Goal: Task Accomplishment & Management: Manage account settings

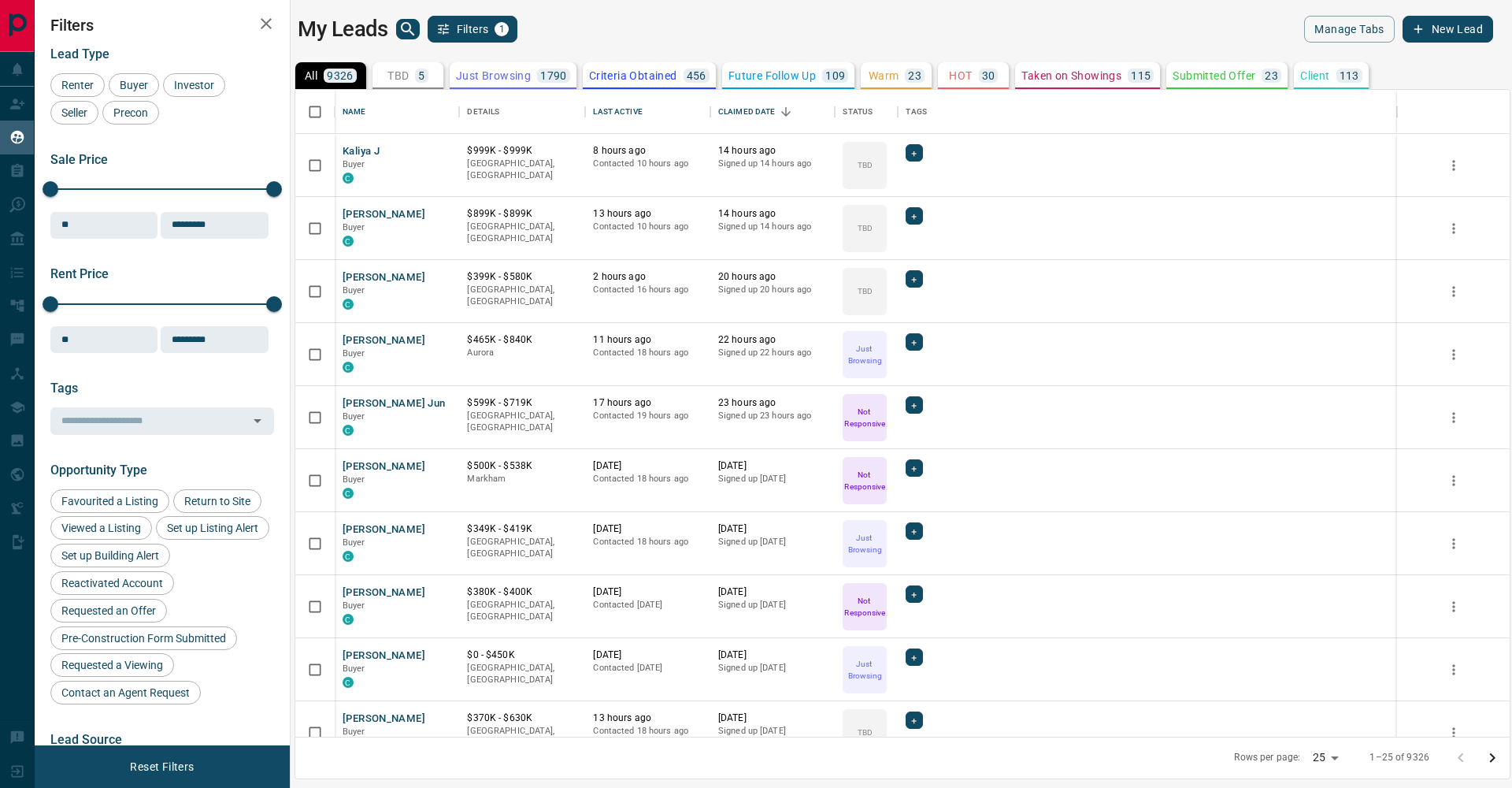
scroll to position [647, 1214]
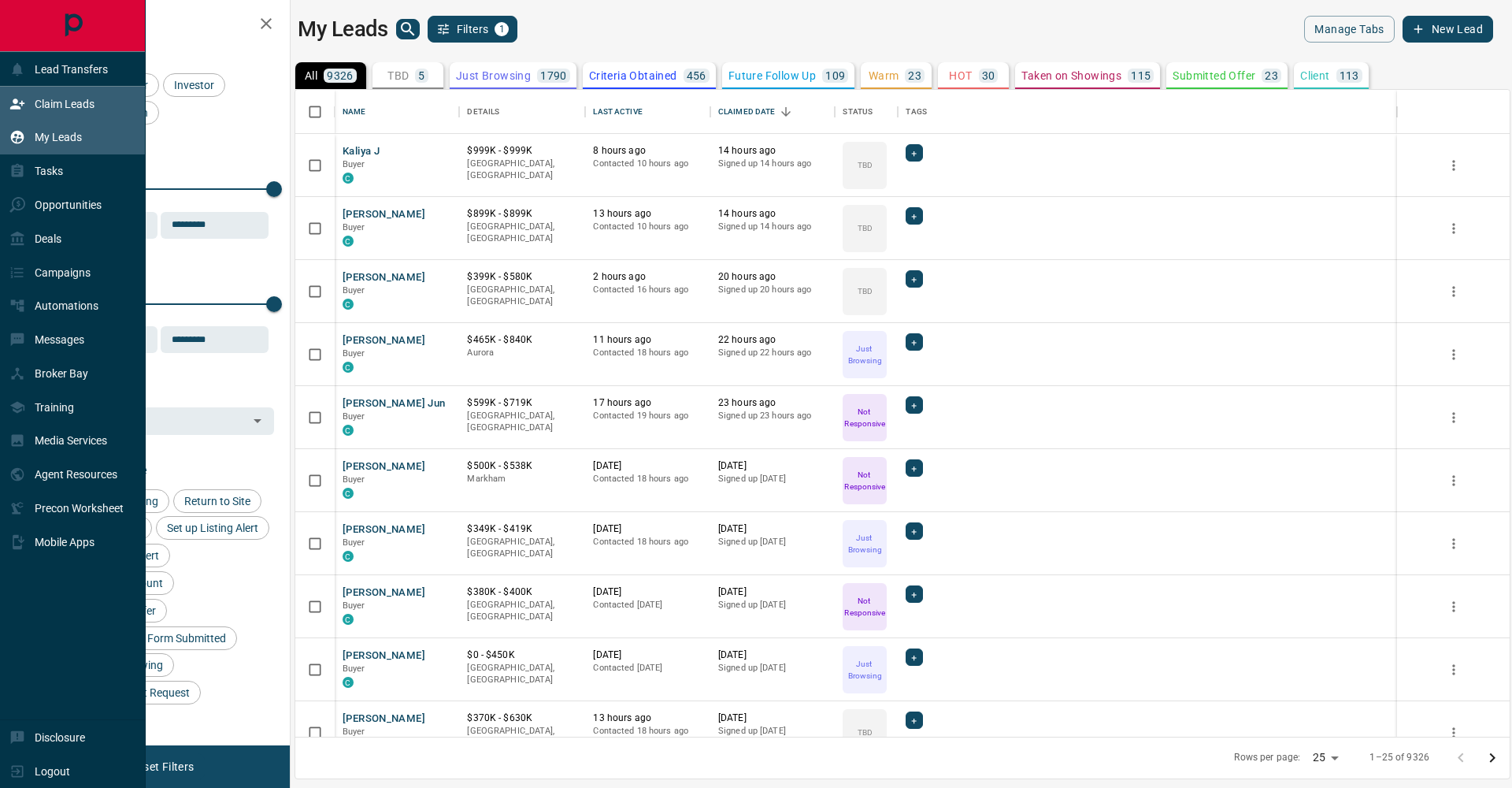
click at [25, 105] on icon at bounding box center [18, 105] width 16 height 16
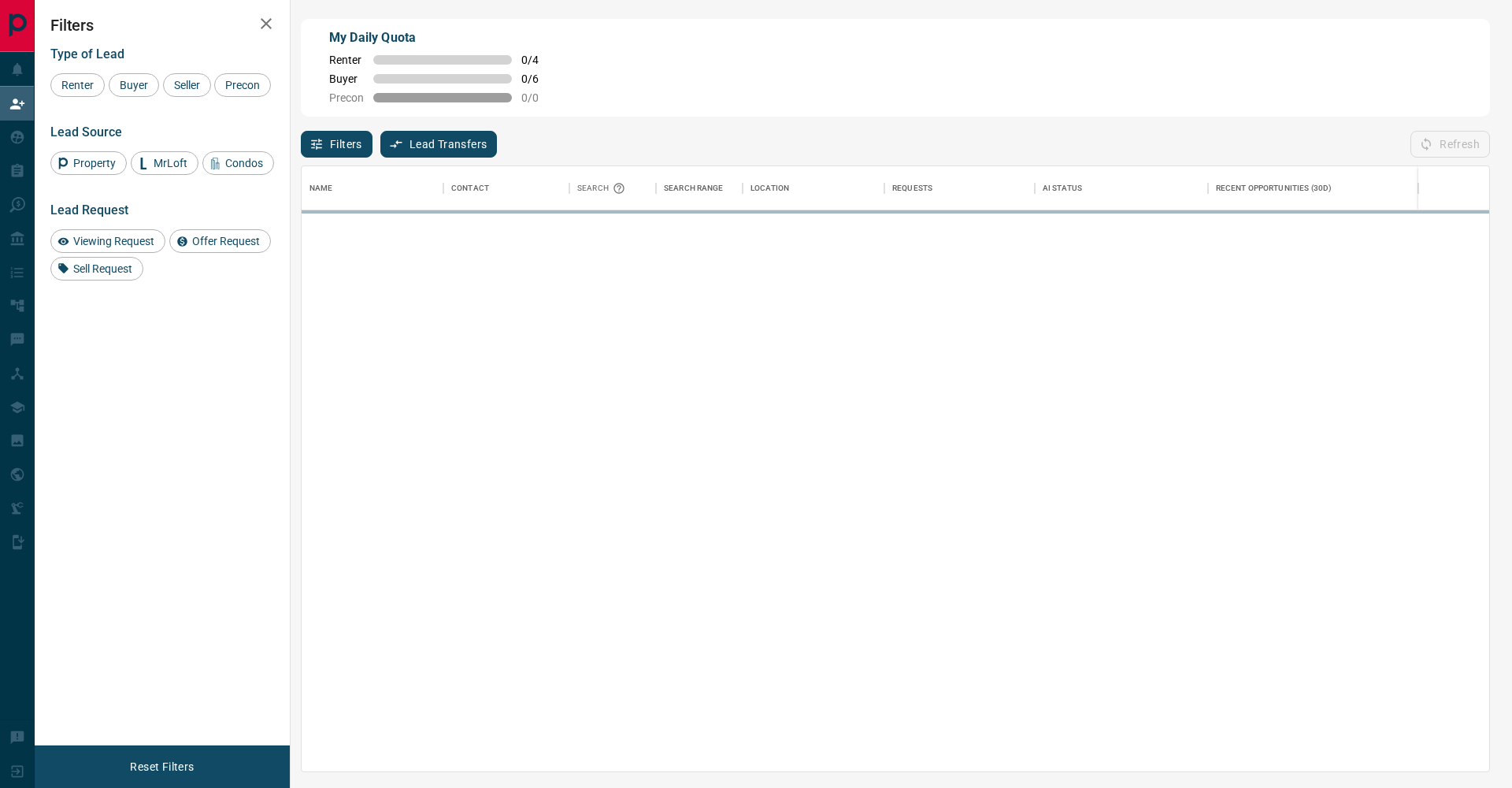
scroll to position [1, 1]
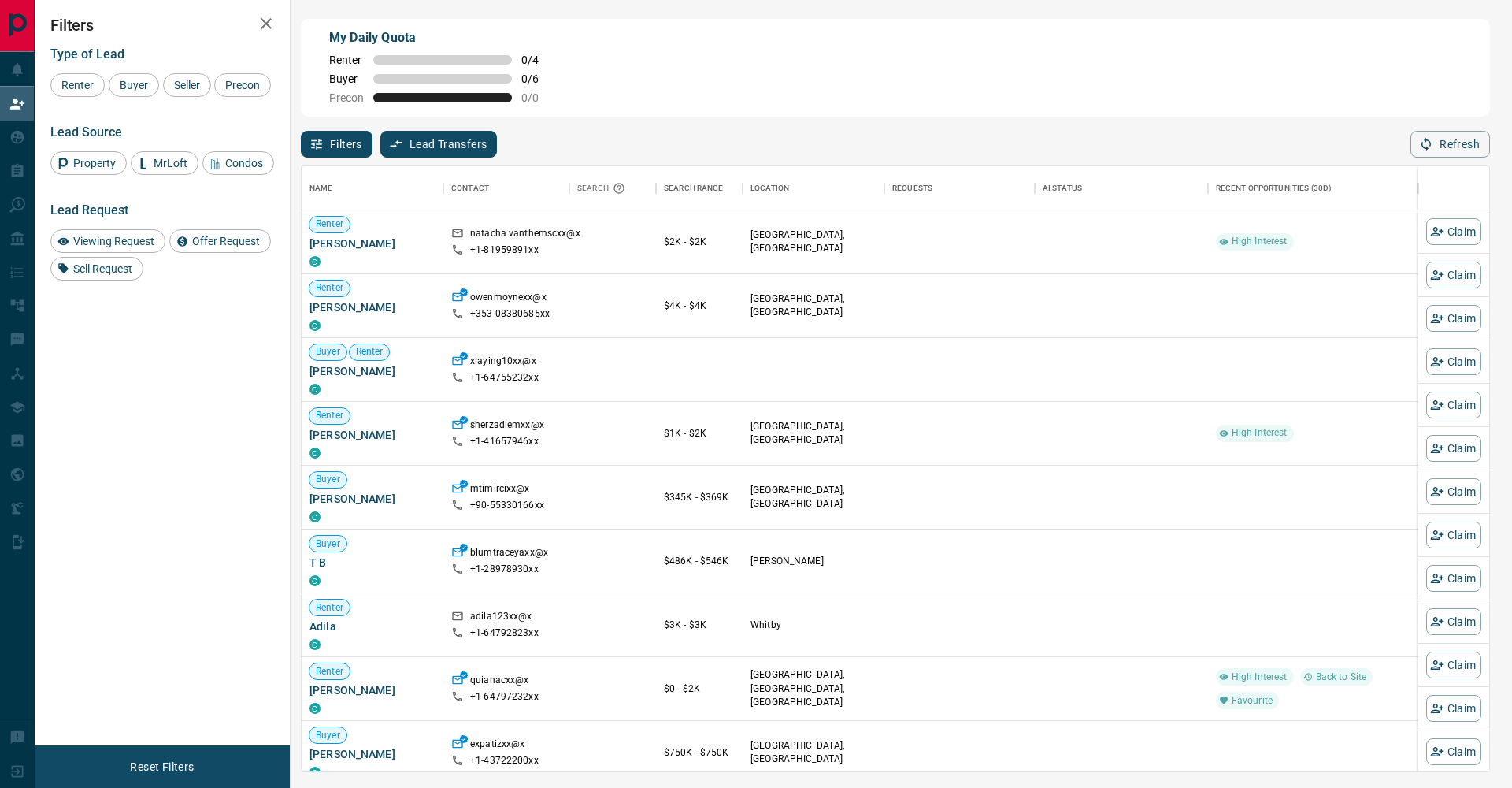
drag, startPoint x: 151, startPoint y: 85, endPoint x: 163, endPoint y: 85, distance: 12.0
click at [151, 85] on span "Buyer" at bounding box center [134, 85] width 39 height 13
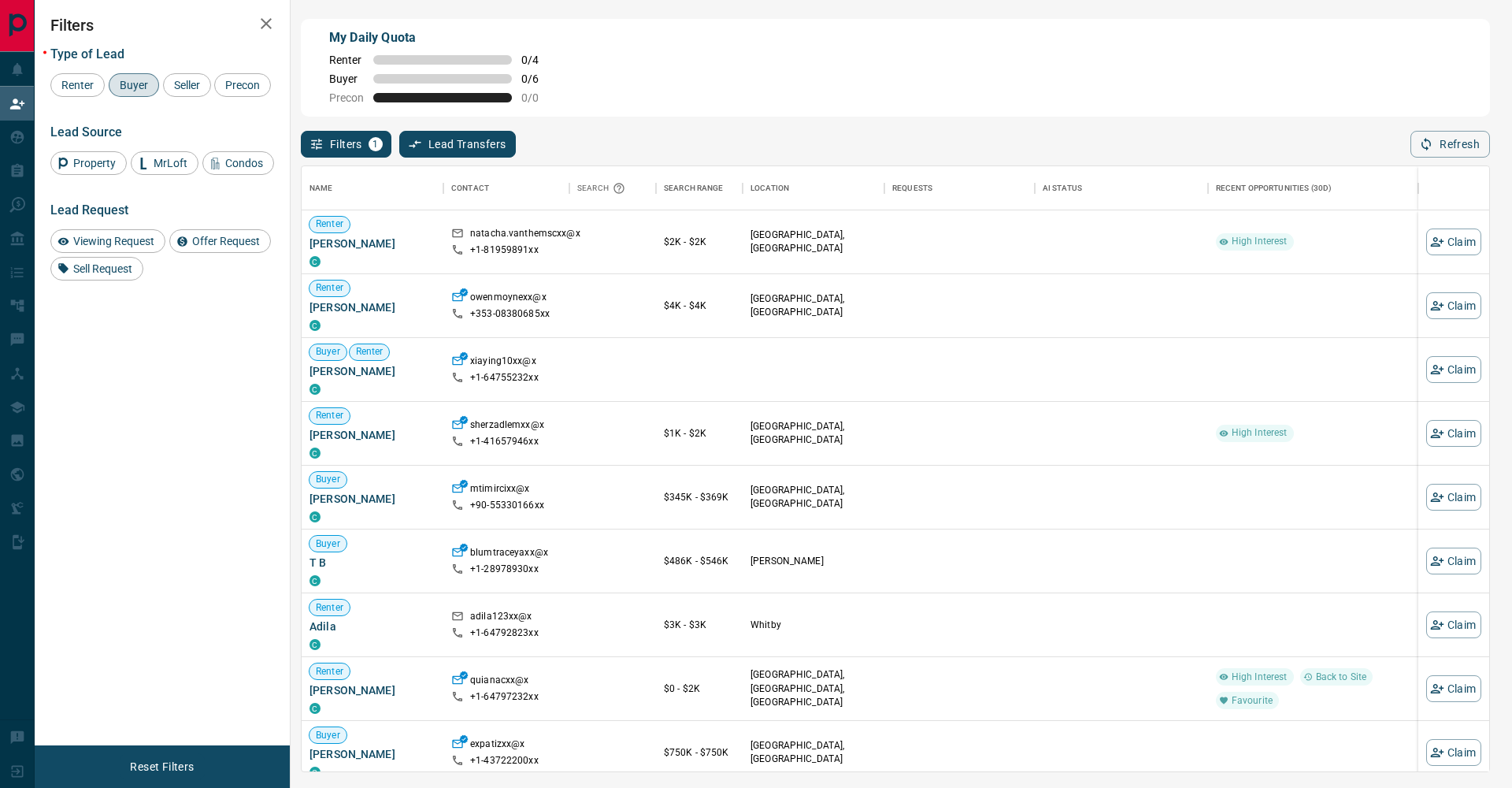
drag, startPoint x: 175, startPoint y: 84, endPoint x: 159, endPoint y: 89, distance: 16.8
click at [175, 84] on span "Seller" at bounding box center [187, 85] width 37 height 13
drag, startPoint x: 95, startPoint y: 105, endPoint x: 174, endPoint y: 76, distance: 84.2
click at [220, 92] on span "Precon" at bounding box center [242, 85] width 45 height 13
click at [265, 32] on icon "button" at bounding box center [266, 23] width 19 height 19
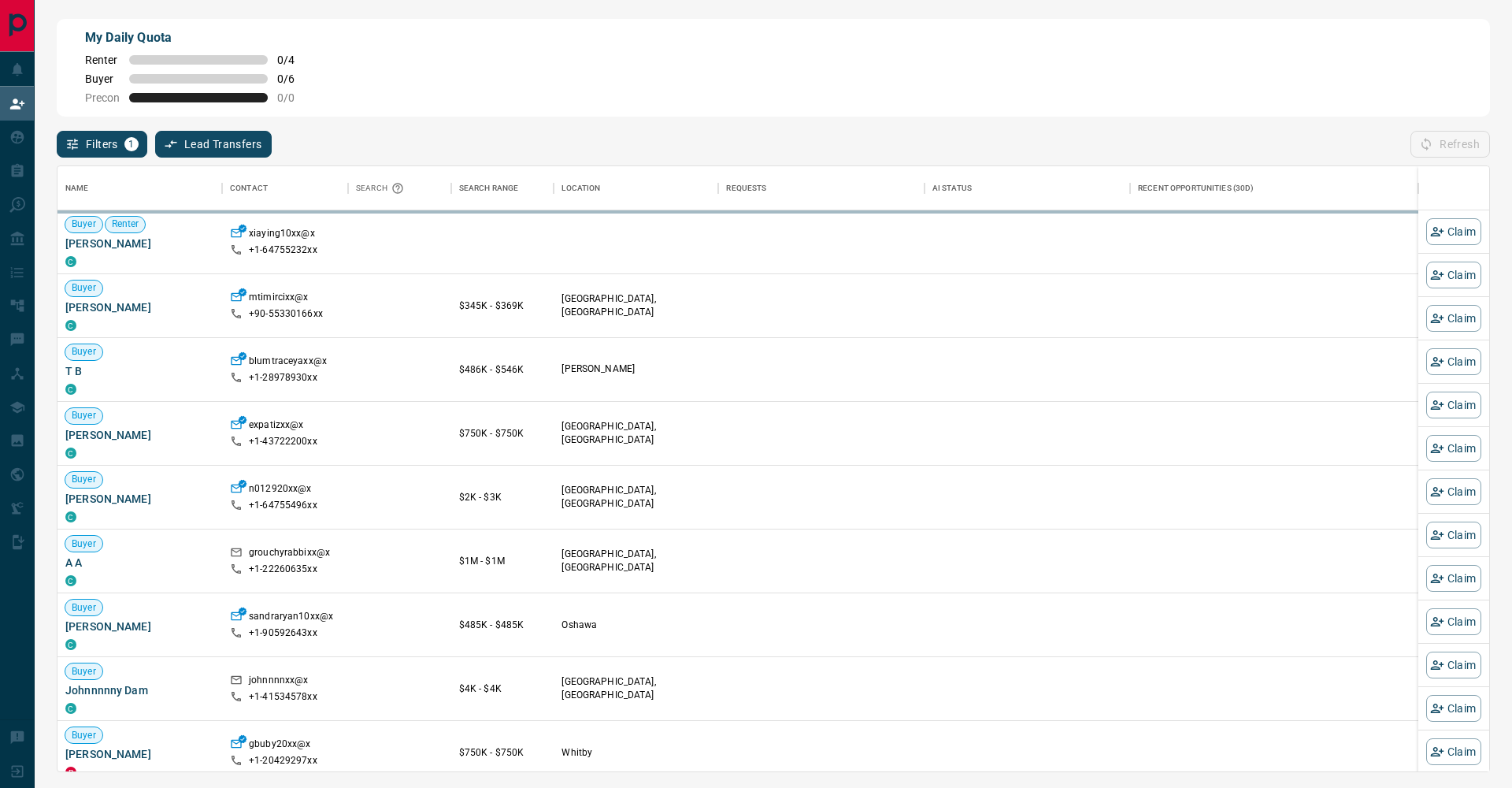
scroll to position [606, 1432]
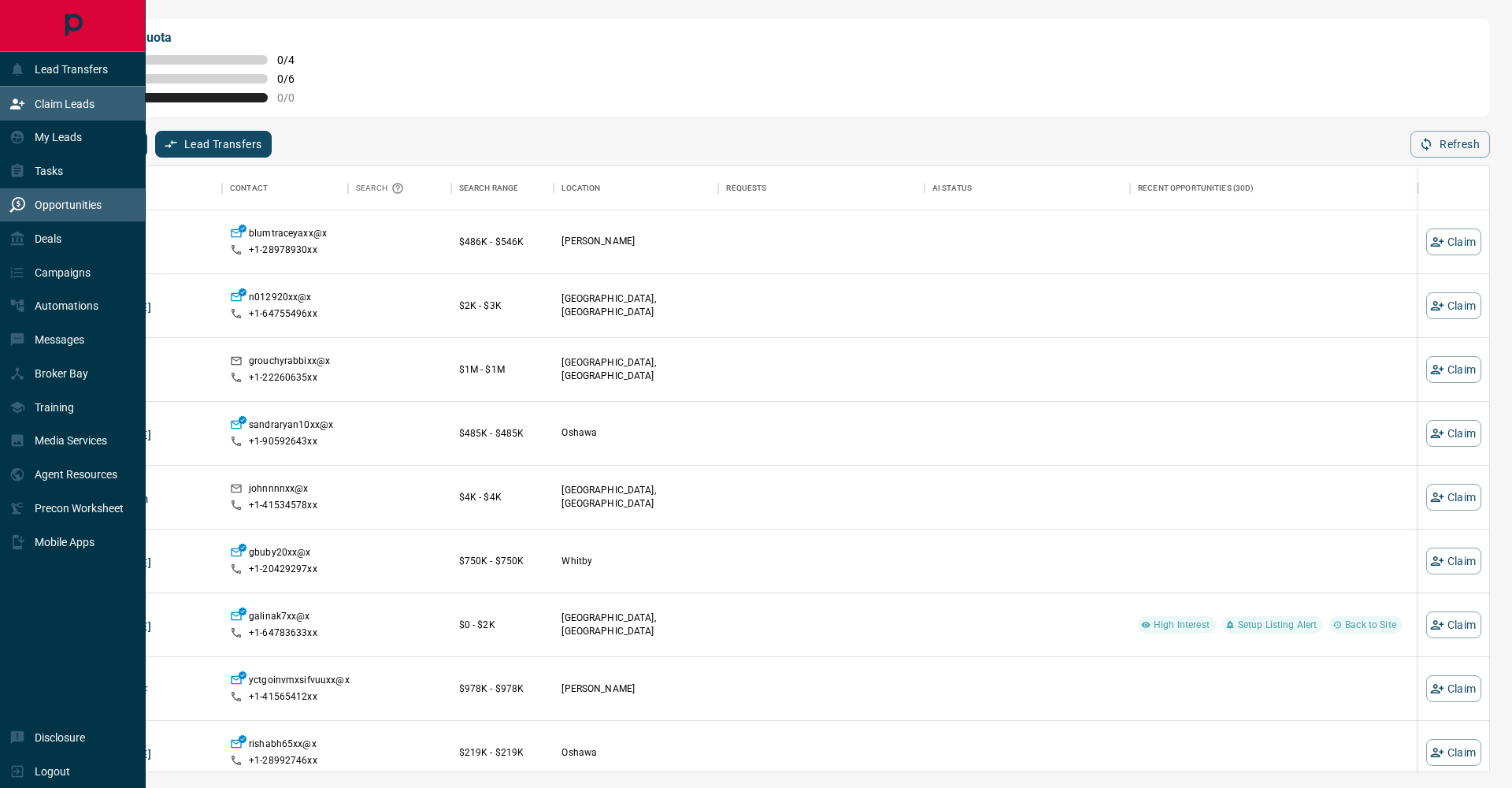
click at [14, 204] on icon at bounding box center [18, 205] width 16 height 16
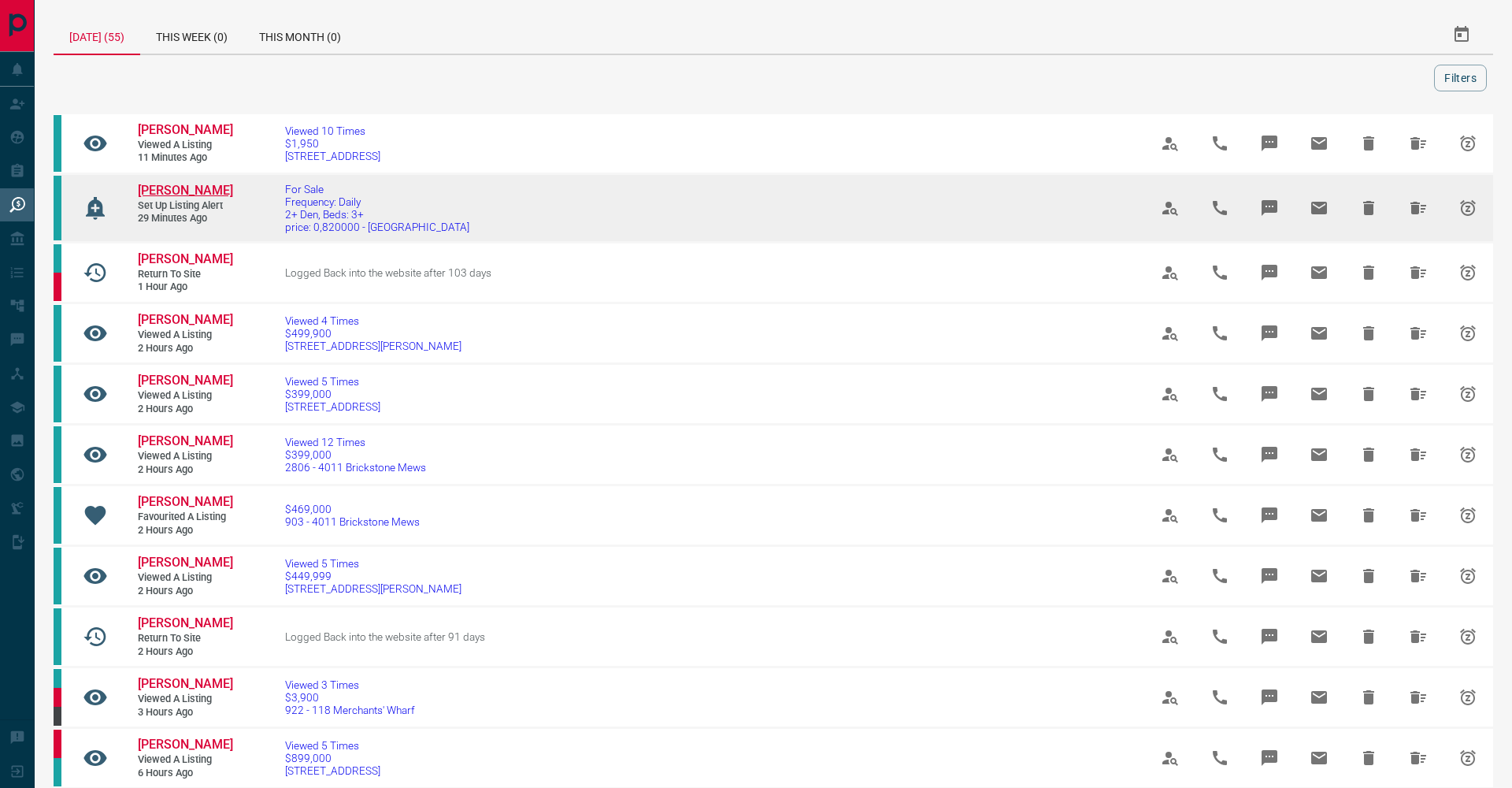
click at [178, 198] on span "[PERSON_NAME]" at bounding box center [185, 189] width 96 height 15
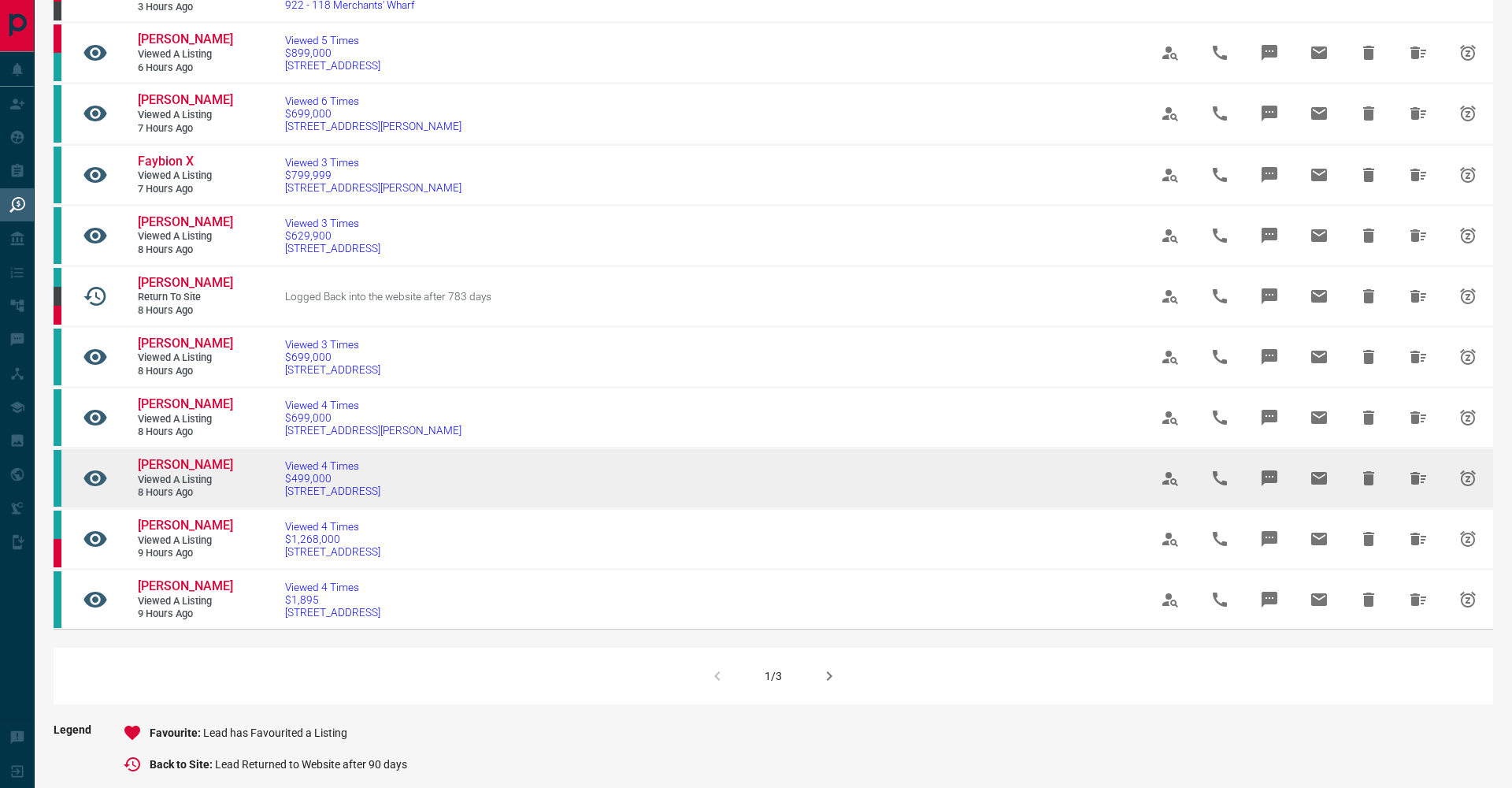
scroll to position [747, 0]
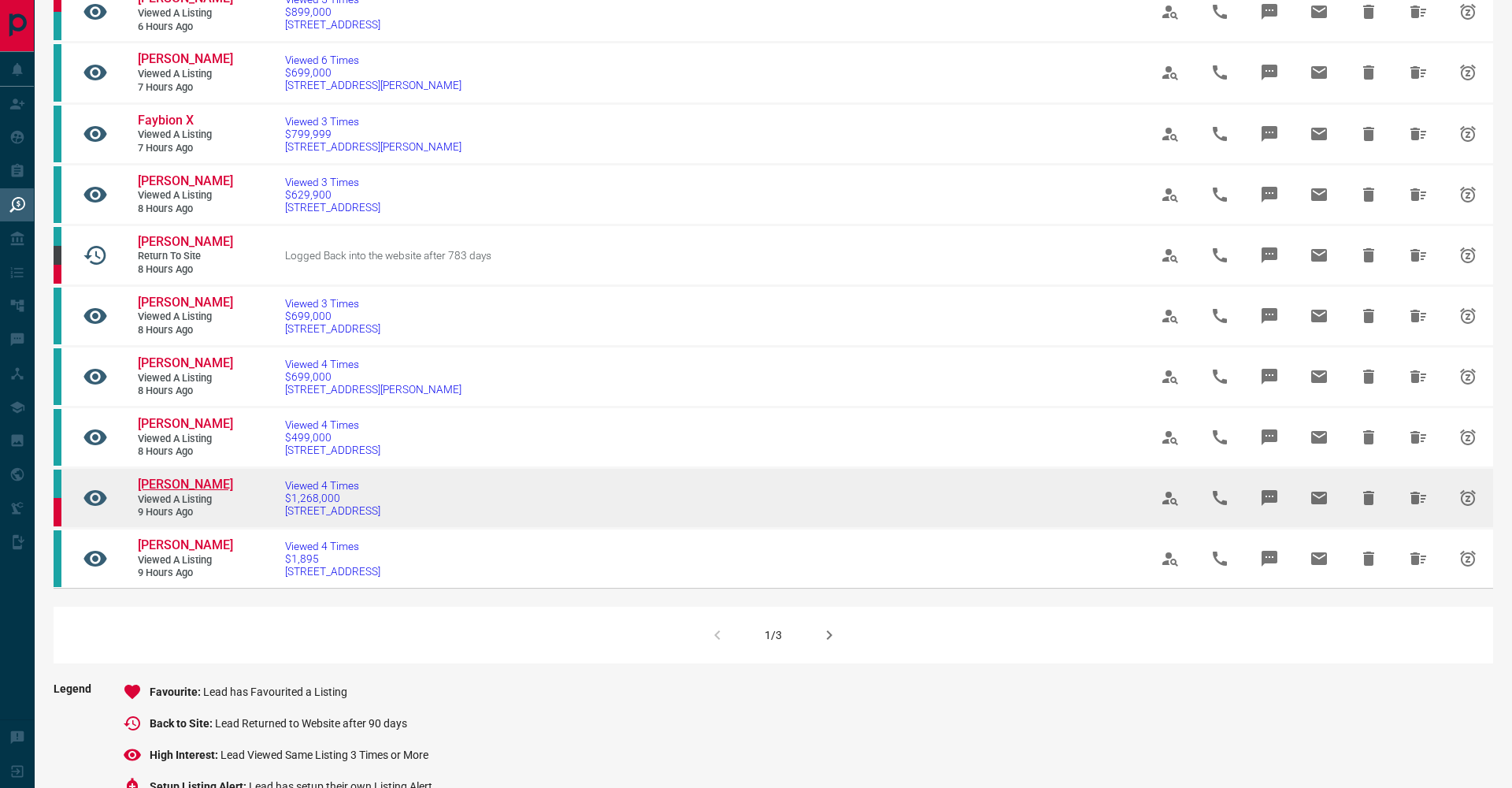
click at [174, 492] on span "[PERSON_NAME]" at bounding box center [185, 484] width 96 height 15
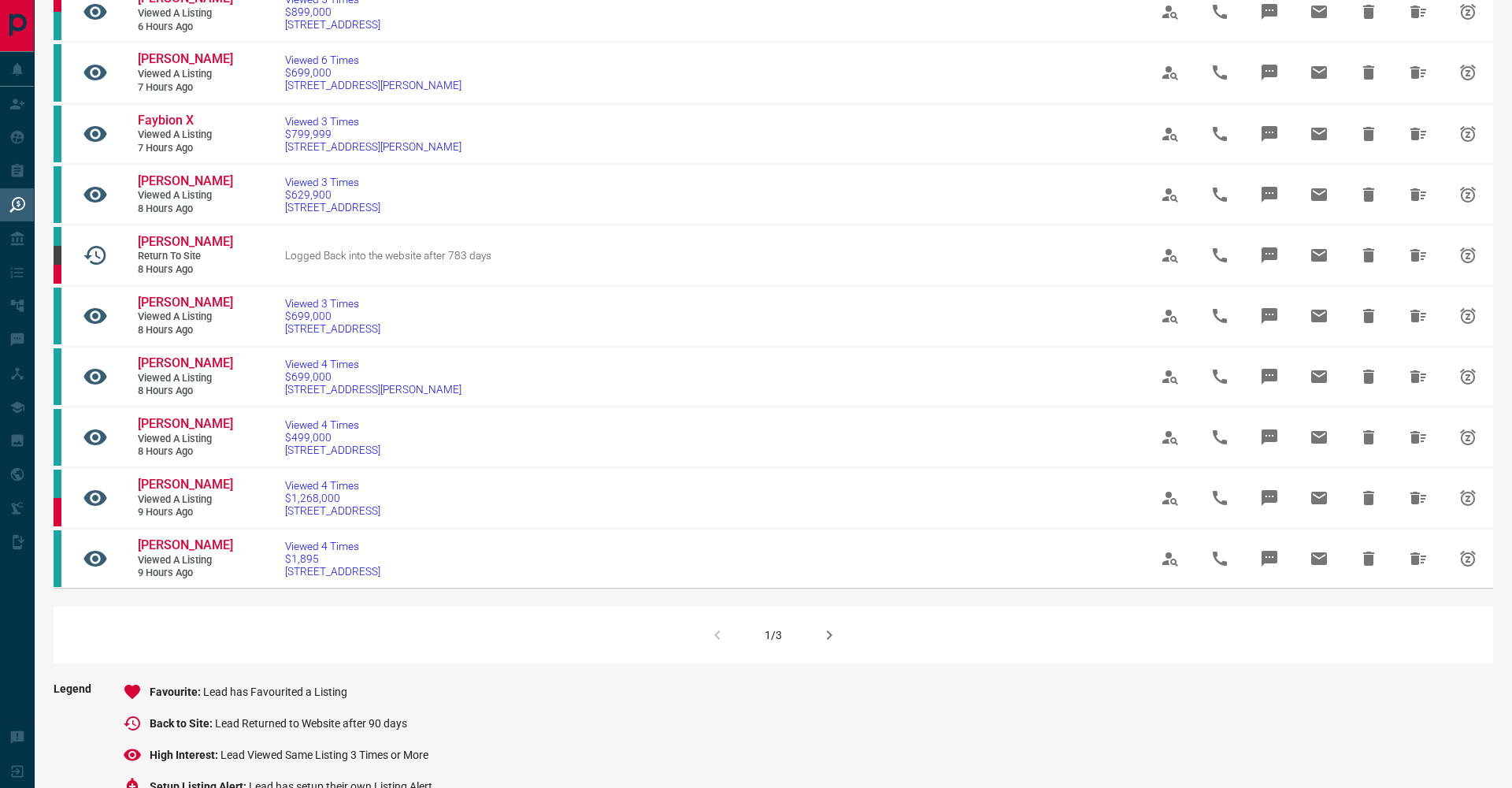
click at [830, 645] on icon "button" at bounding box center [829, 635] width 19 height 19
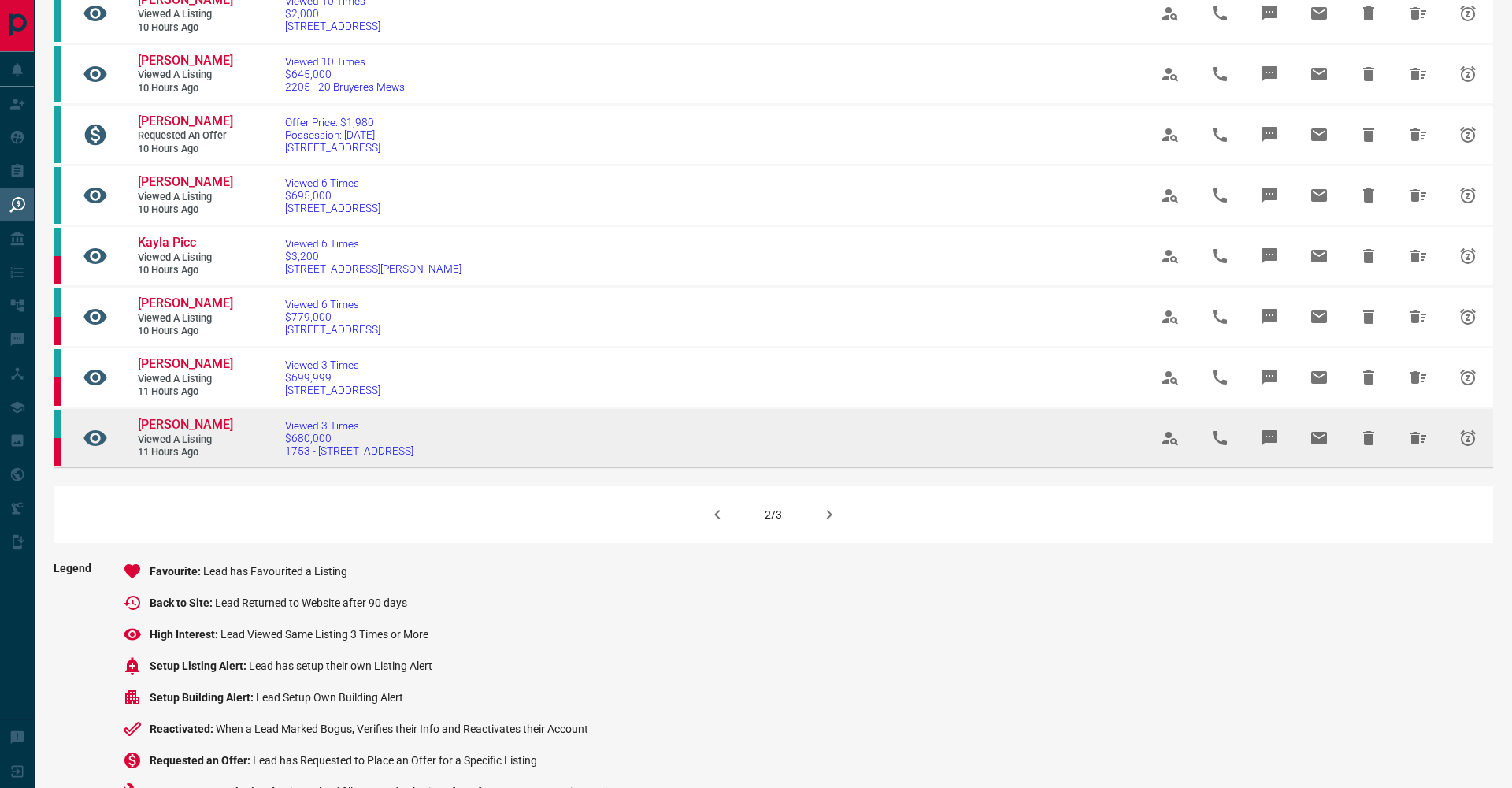
scroll to position [883, 0]
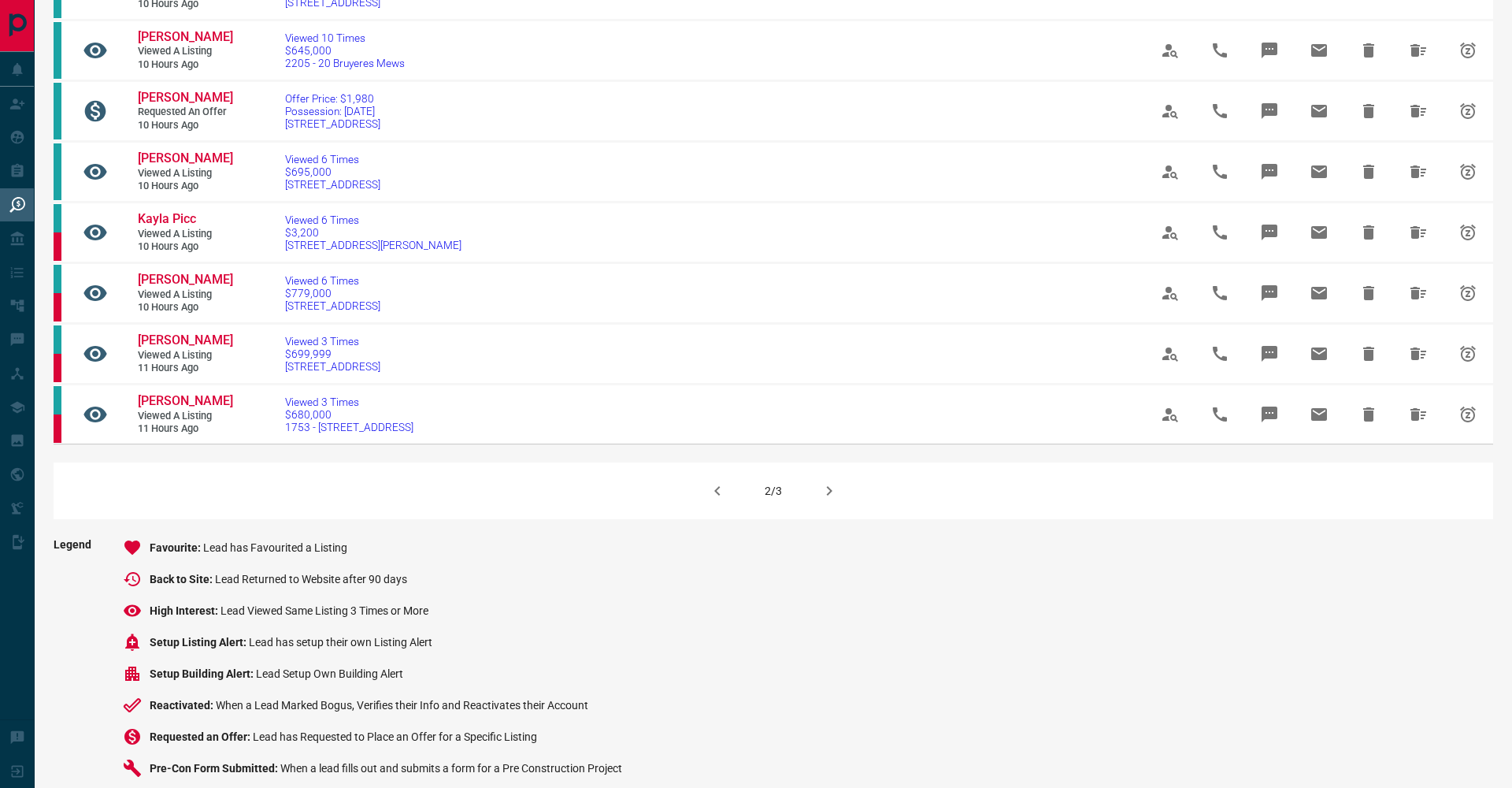
click at [832, 500] on icon "button" at bounding box center [829, 490] width 19 height 19
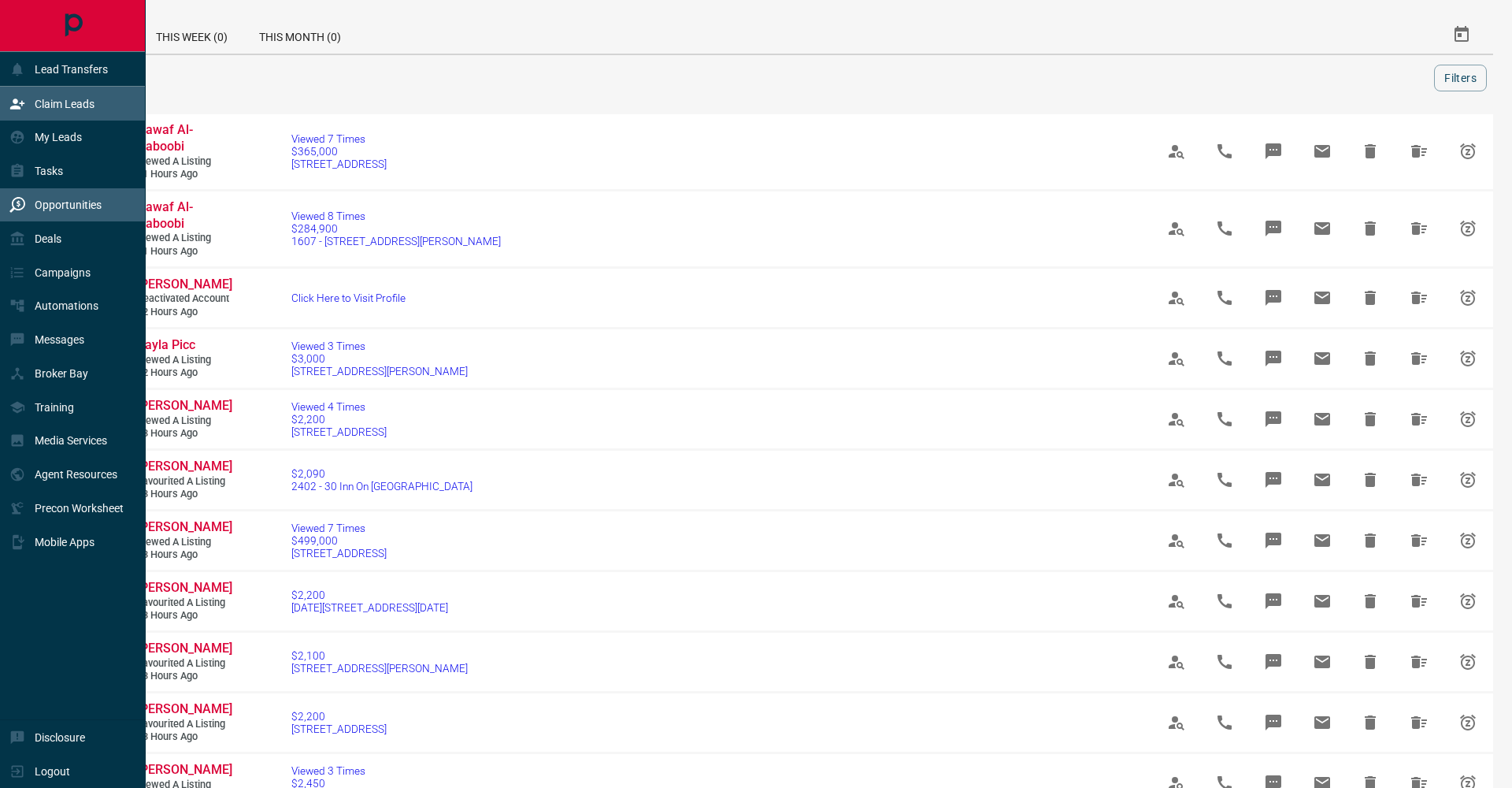
scroll to position [0, 0]
click at [4, 107] on div "Claim Leads" at bounding box center [73, 104] width 146 height 34
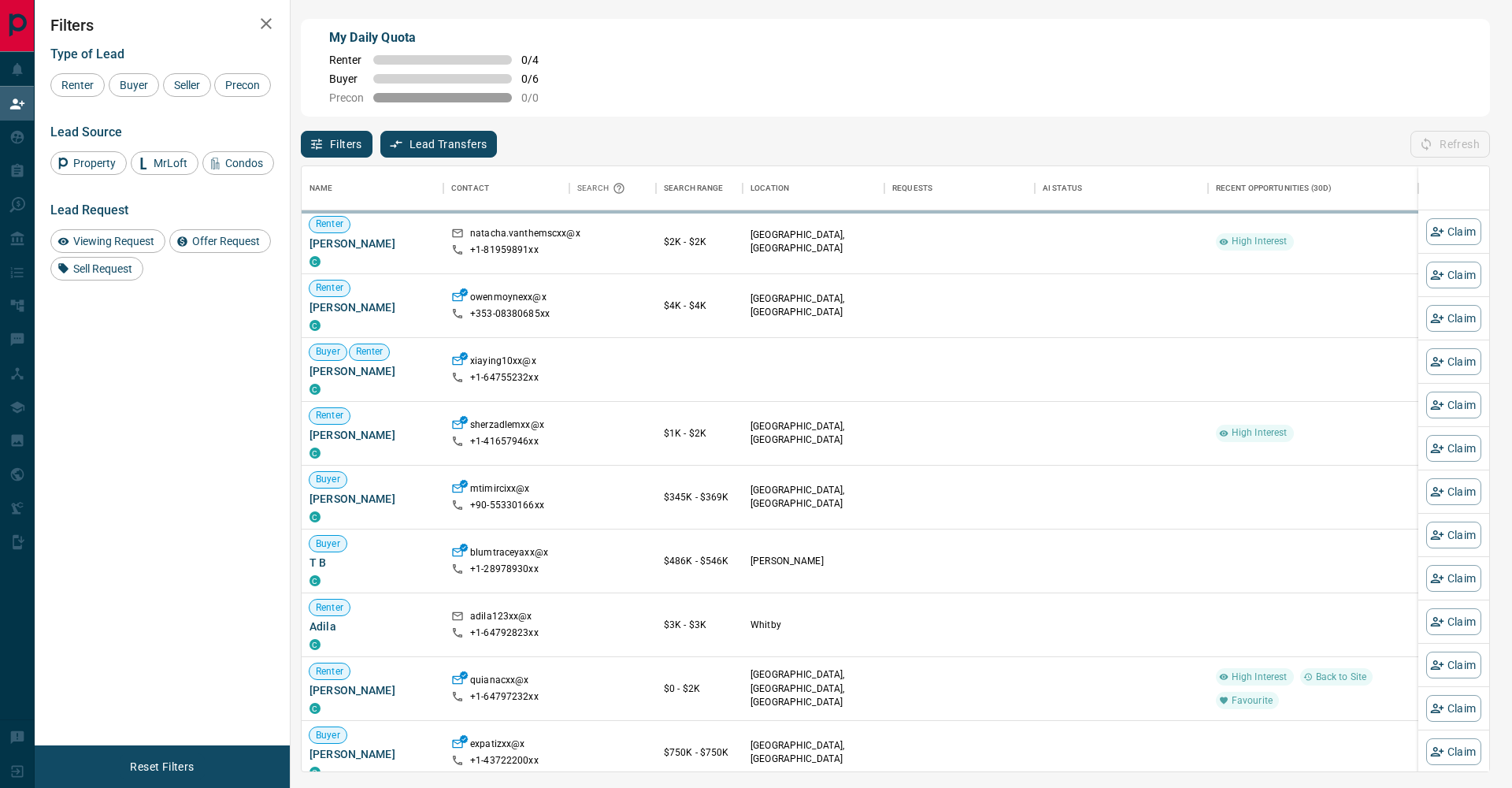
scroll to position [606, 1188]
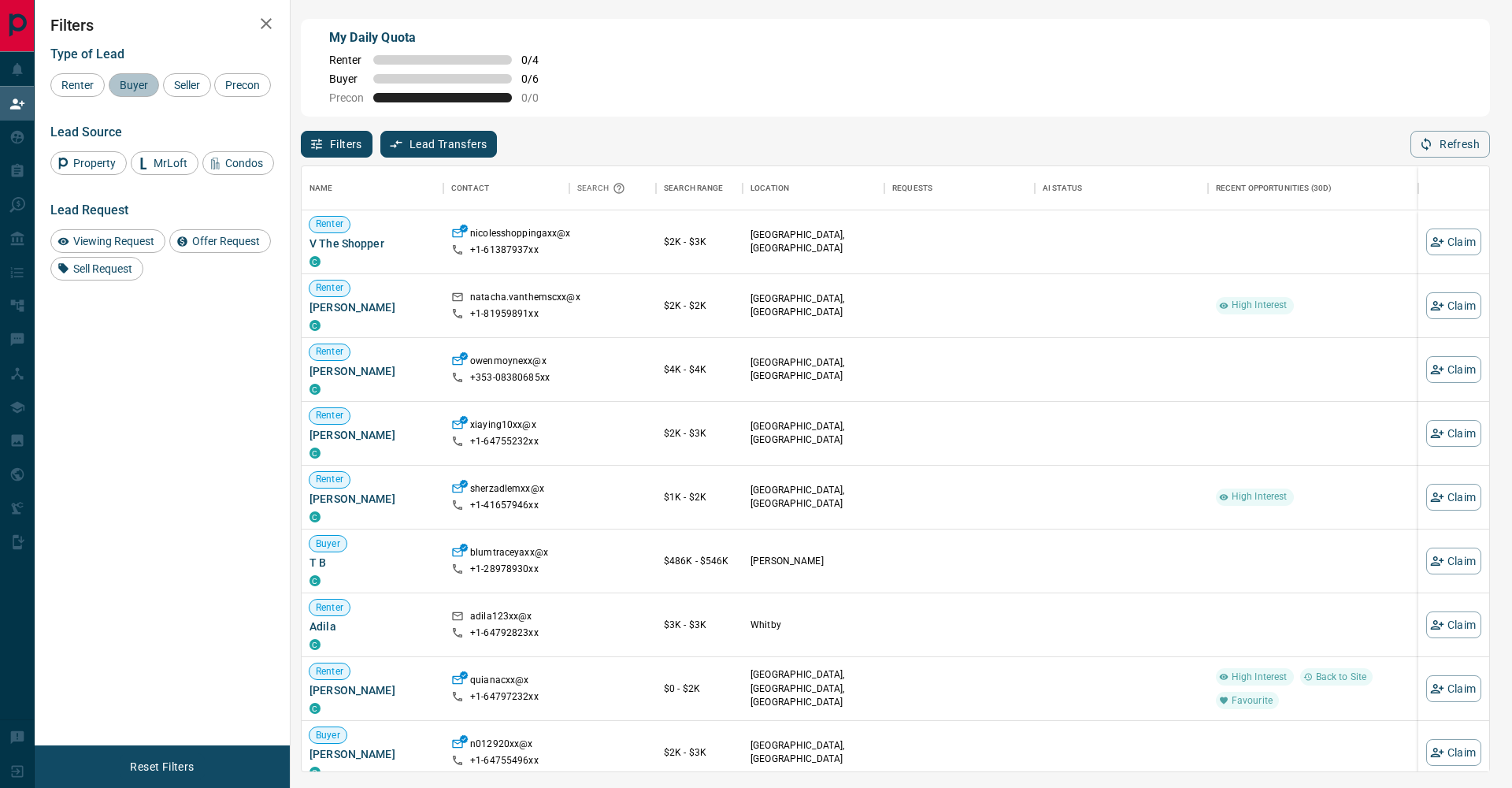
click at [154, 93] on div "Buyer" at bounding box center [133, 85] width 50 height 24
click at [194, 92] on div "Seller" at bounding box center [186, 85] width 48 height 24
drag, startPoint x: 80, startPoint y: 107, endPoint x: 194, endPoint y: 78, distance: 117.6
click at [220, 92] on span "Precon" at bounding box center [242, 85] width 45 height 13
click at [283, 23] on div "Filters Type of Lead Renter Buyer Seller Precon Lead Source Property MrLoft Con…" at bounding box center [162, 373] width 255 height 746
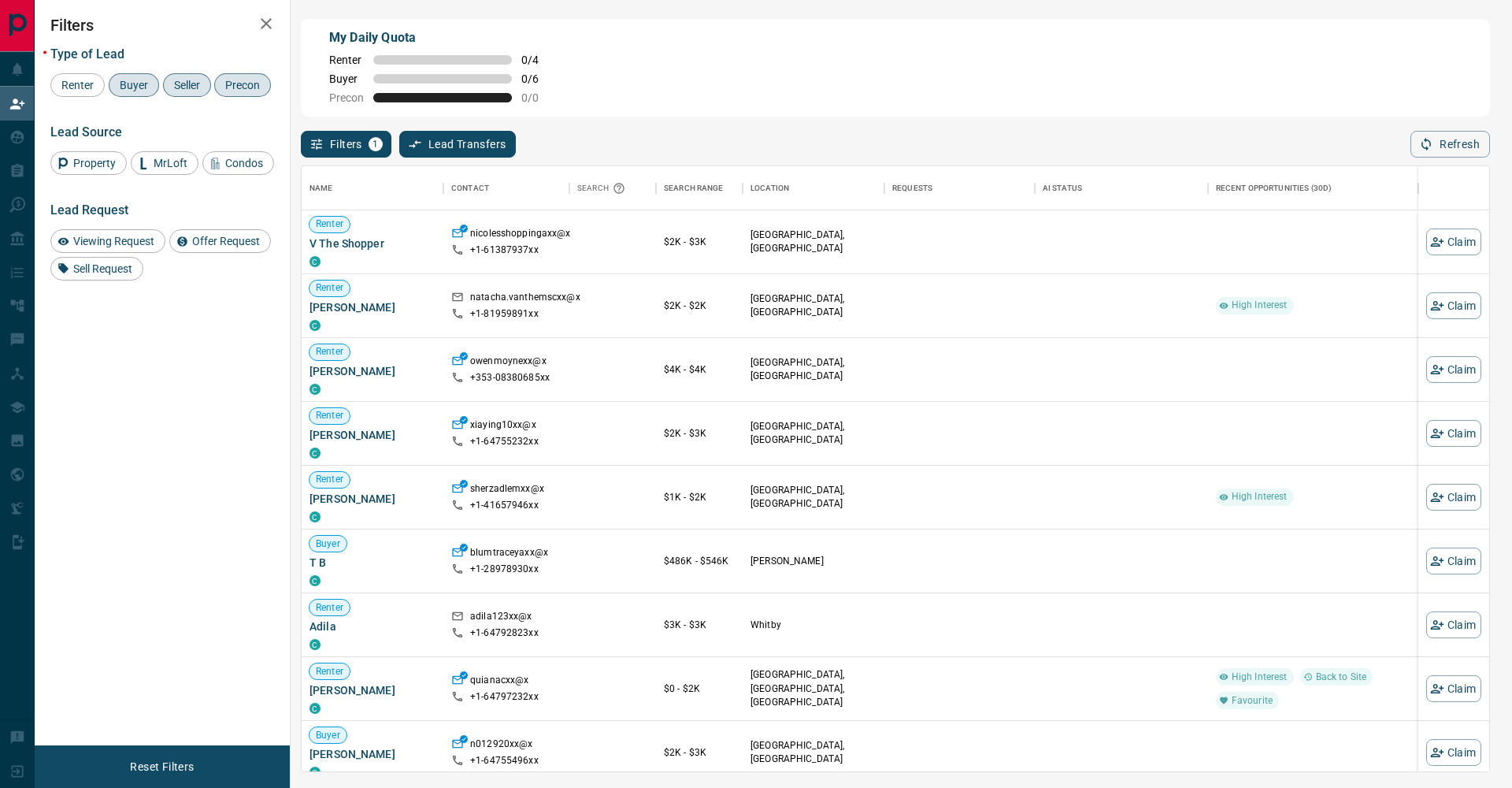
click at [272, 27] on icon "button" at bounding box center [266, 23] width 19 height 19
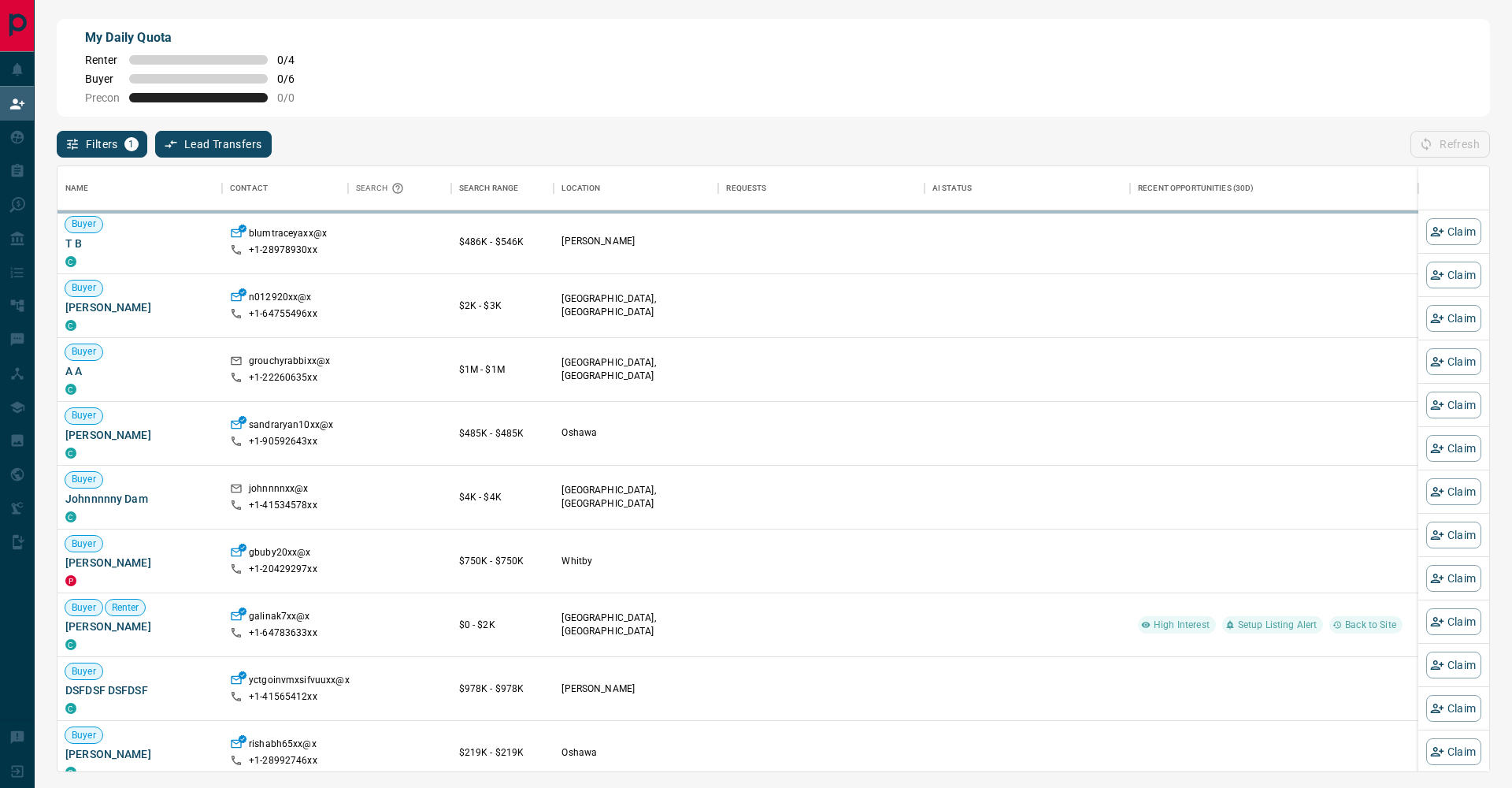
scroll to position [606, 1432]
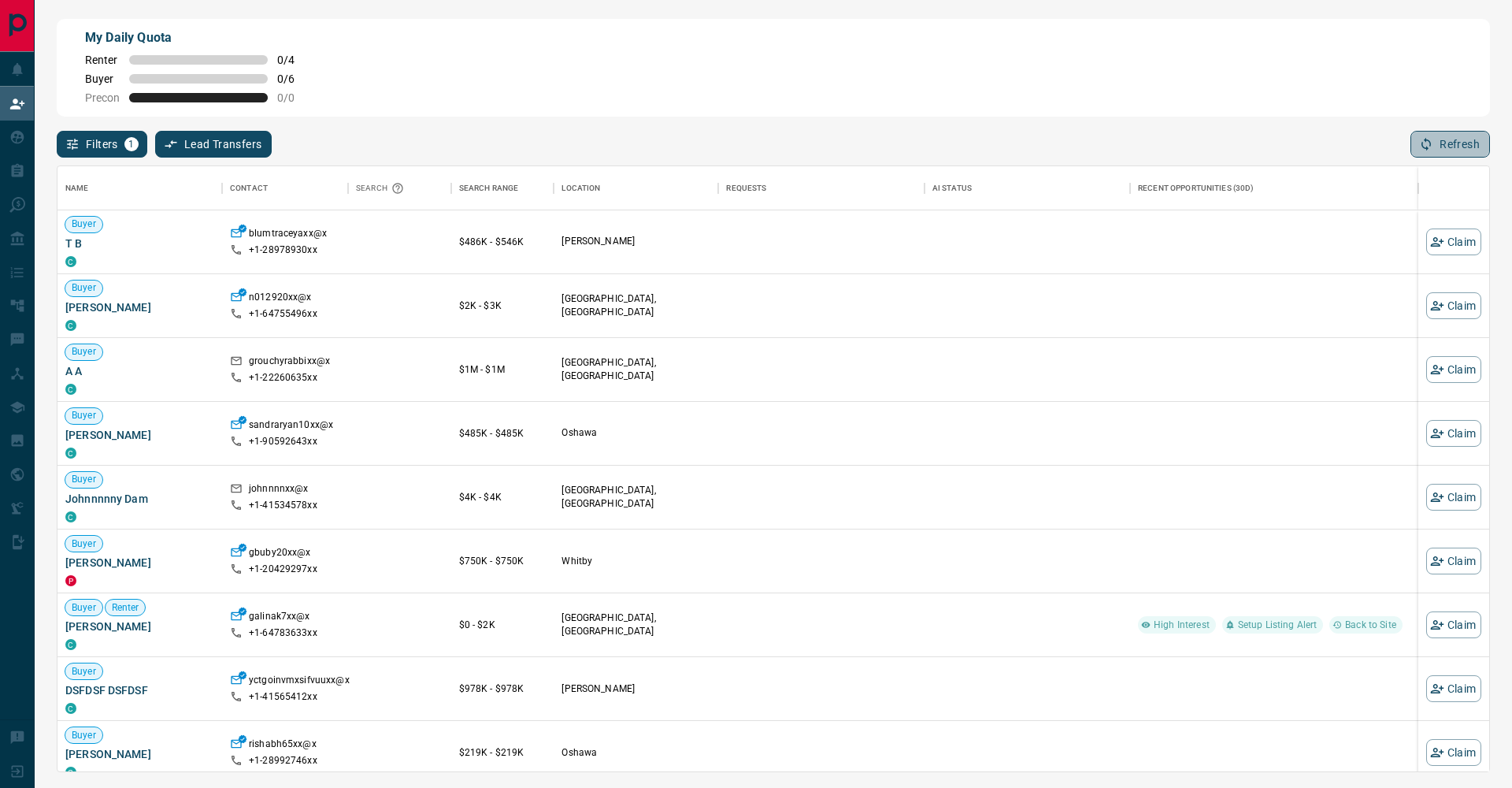
click at [1429, 148] on icon "button" at bounding box center [1426, 144] width 14 height 14
click at [1482, 147] on button "Refresh" at bounding box center [1450, 144] width 80 height 27
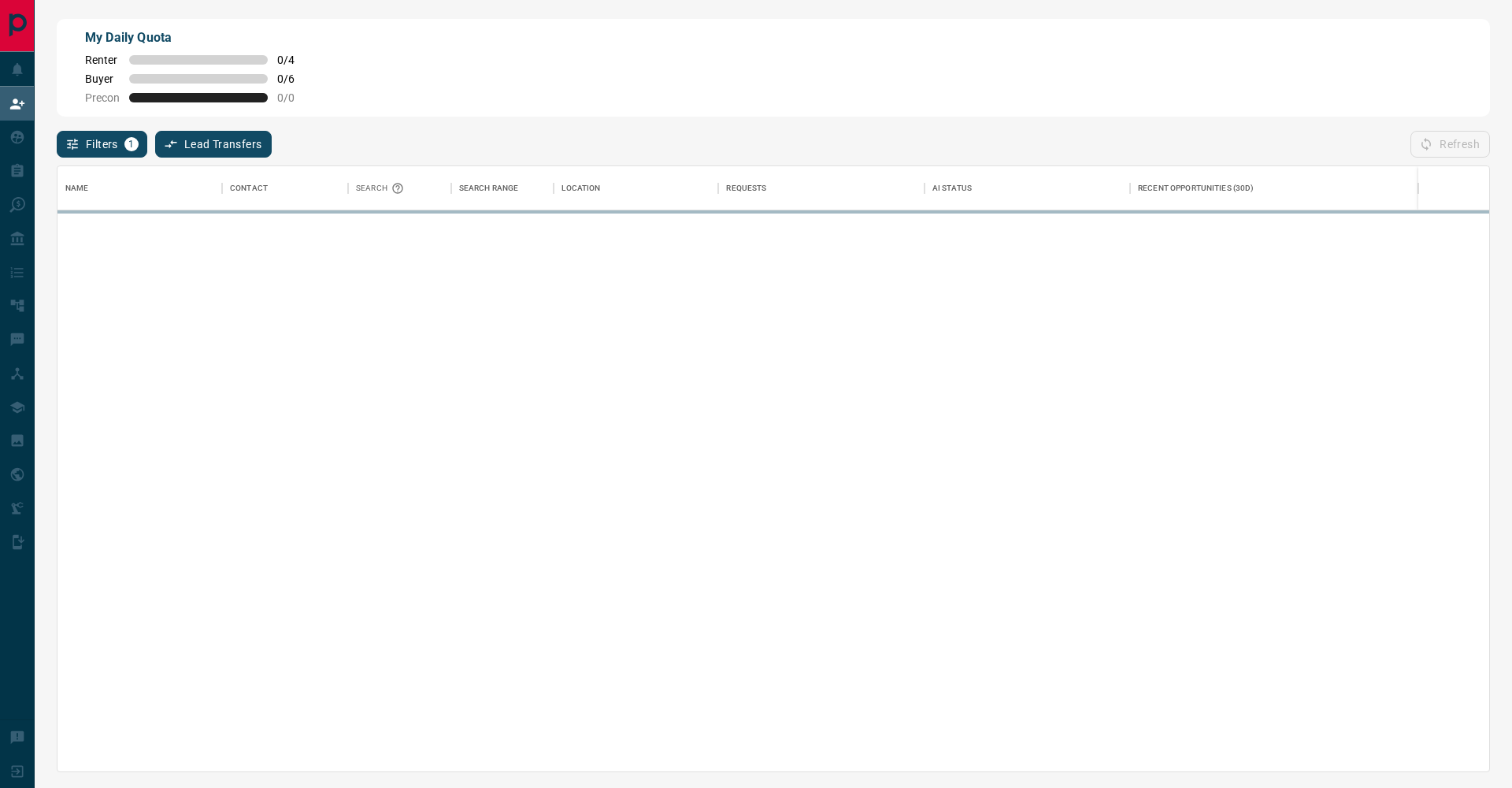
scroll to position [1, 1]
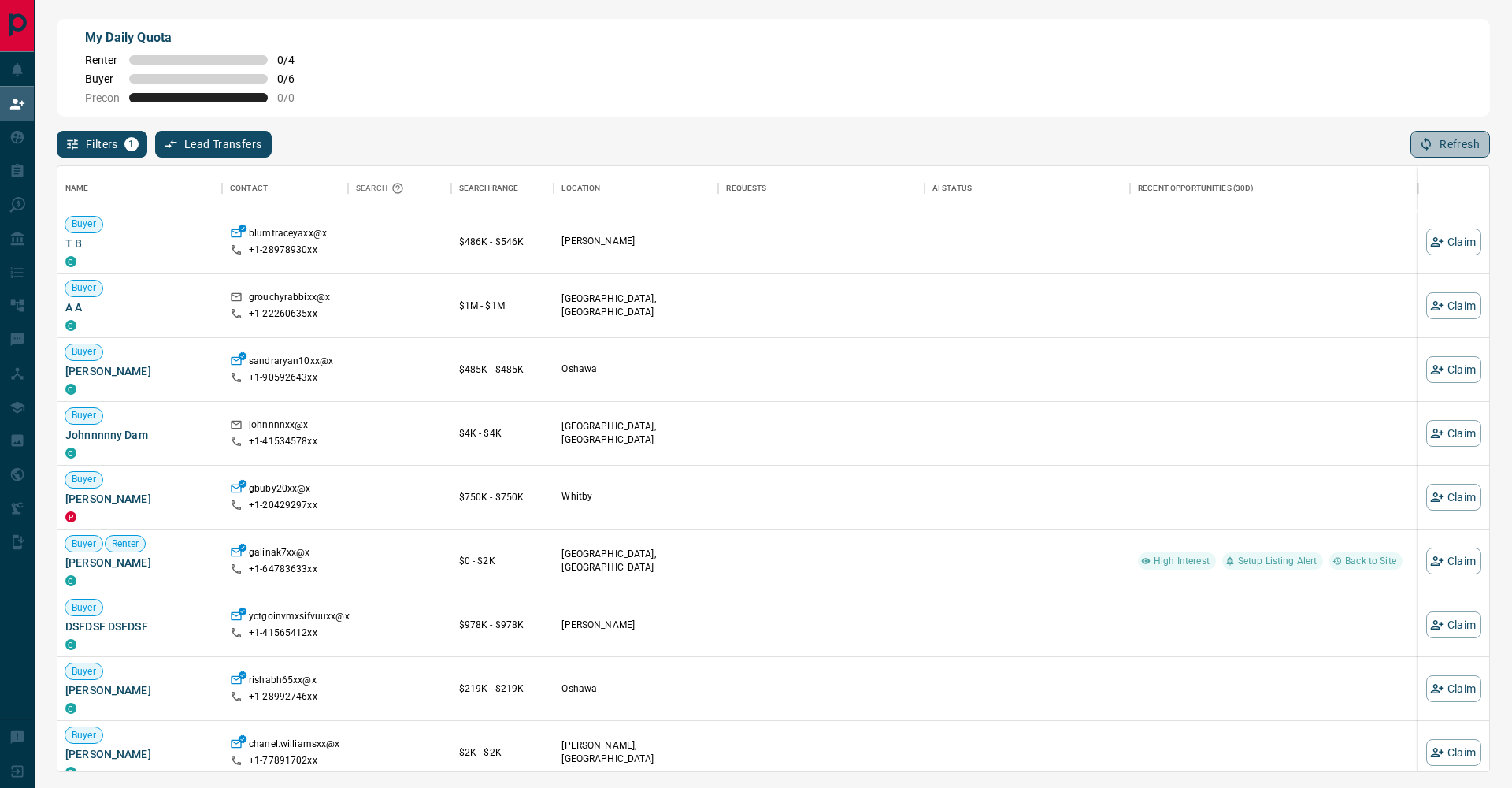
click at [1446, 156] on button "Refresh" at bounding box center [1450, 144] width 80 height 27
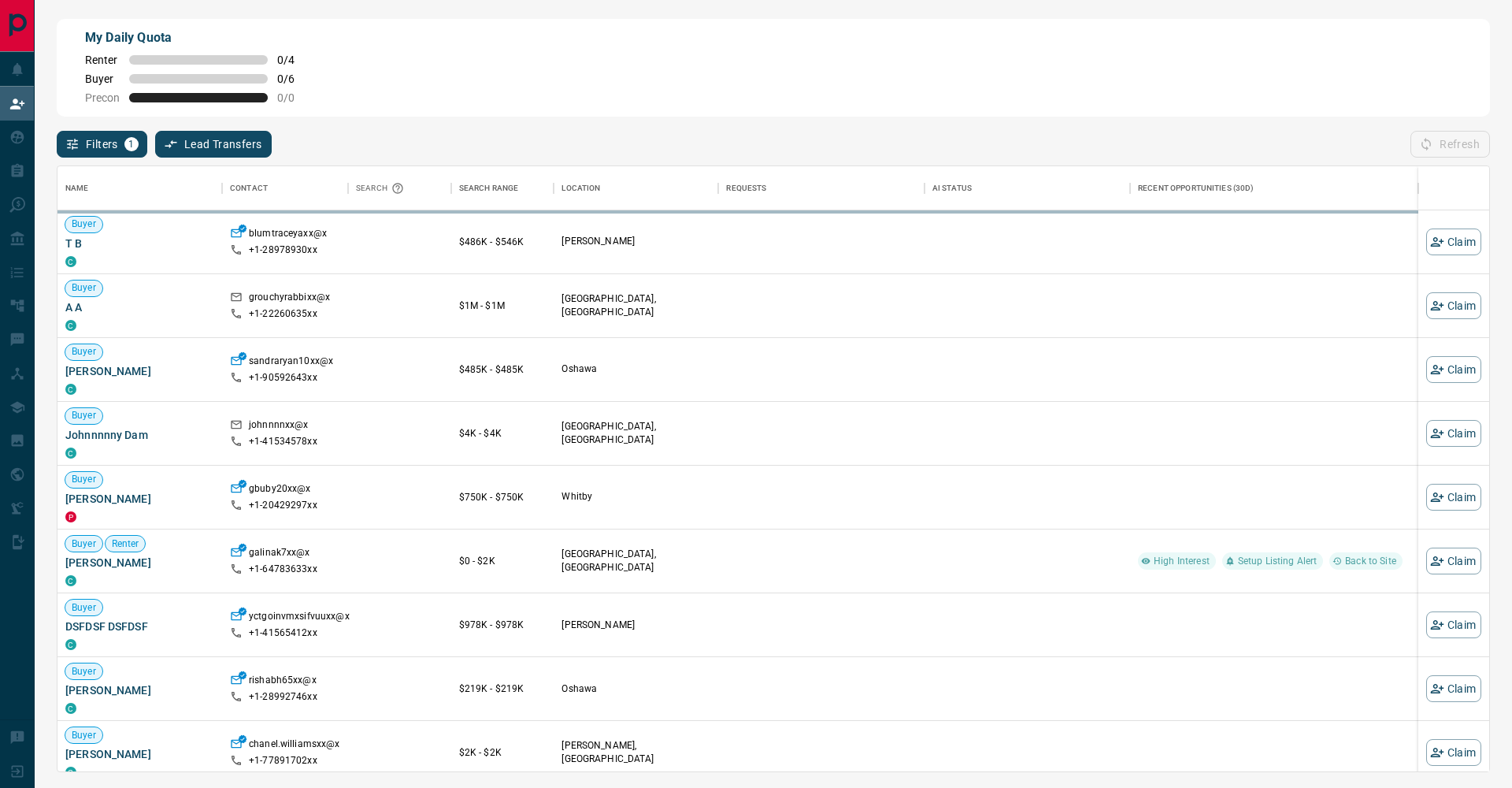
scroll to position [606, 1432]
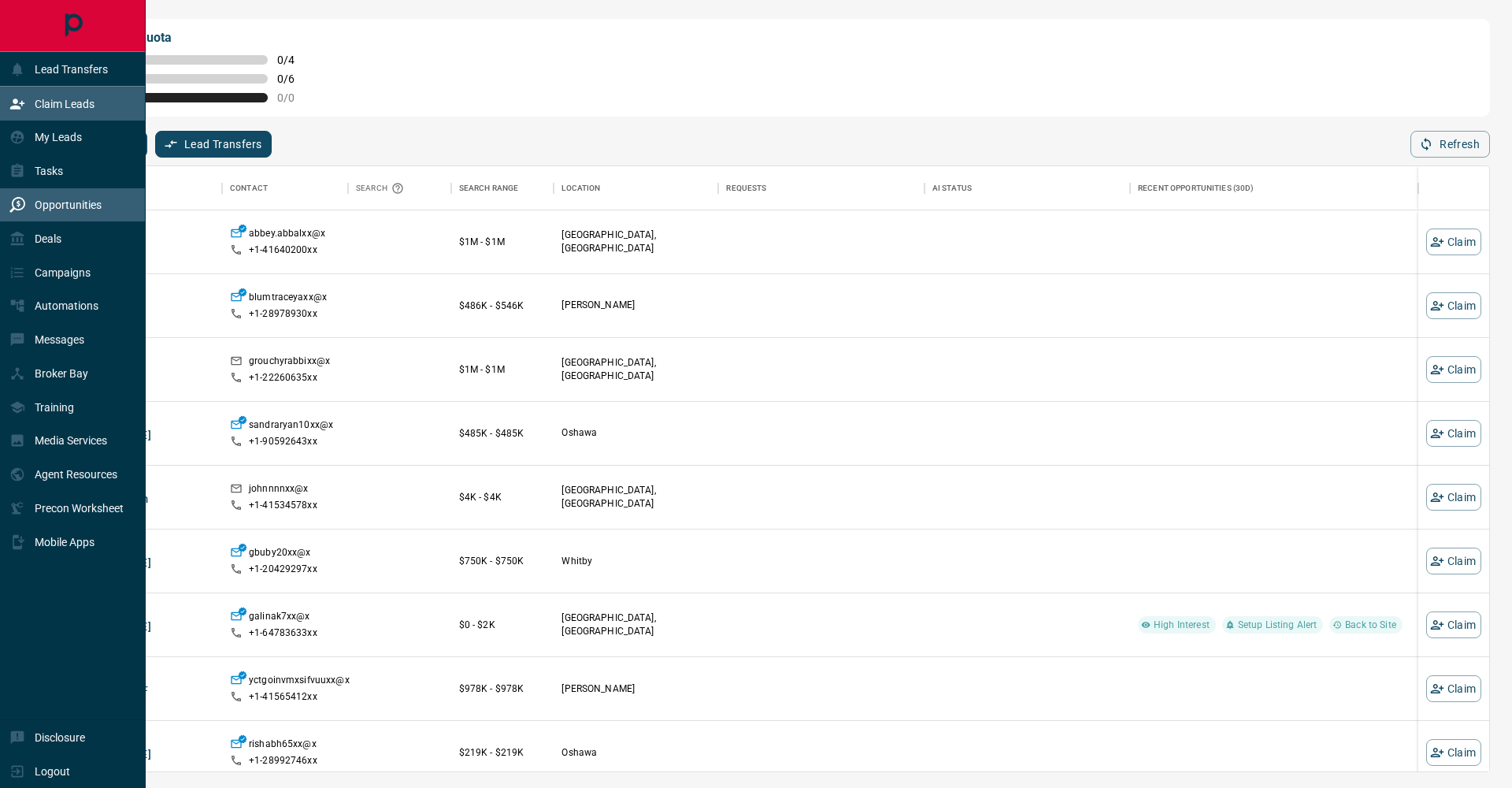
click at [12, 200] on icon at bounding box center [18, 205] width 16 height 16
